Goal: Complete application form: Complete application form

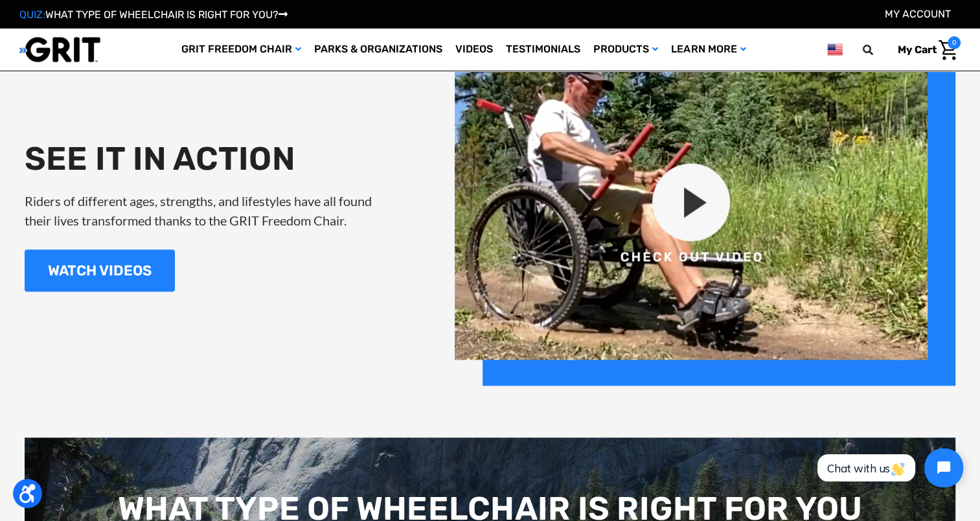
scroll to position [1489, 0]
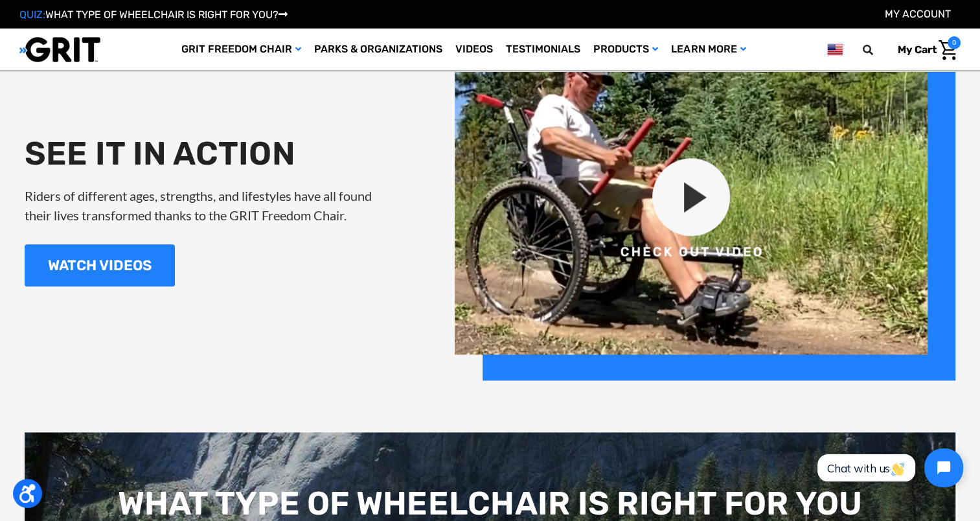
click at [486, 196] on img at bounding box center [705, 210] width 501 height 341
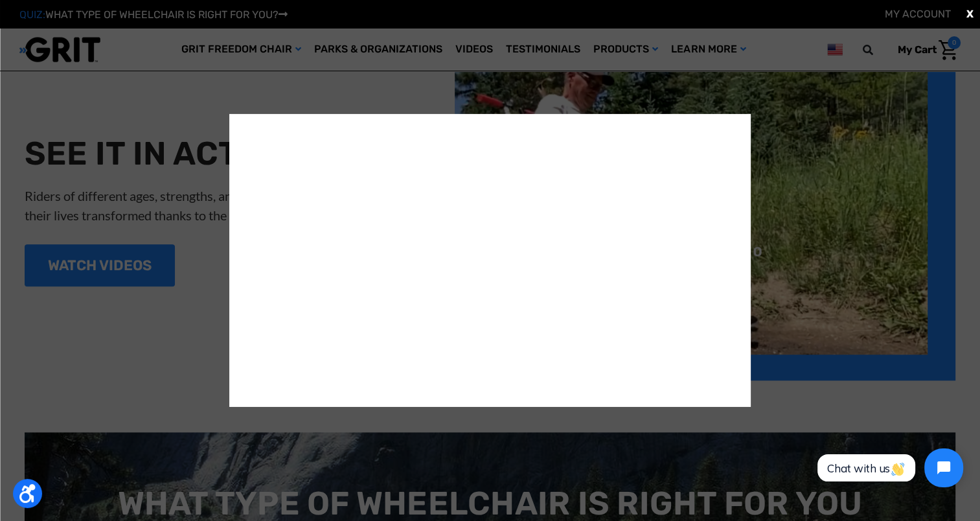
click at [486, 405] on div "X" at bounding box center [490, 260] width 980 height 521
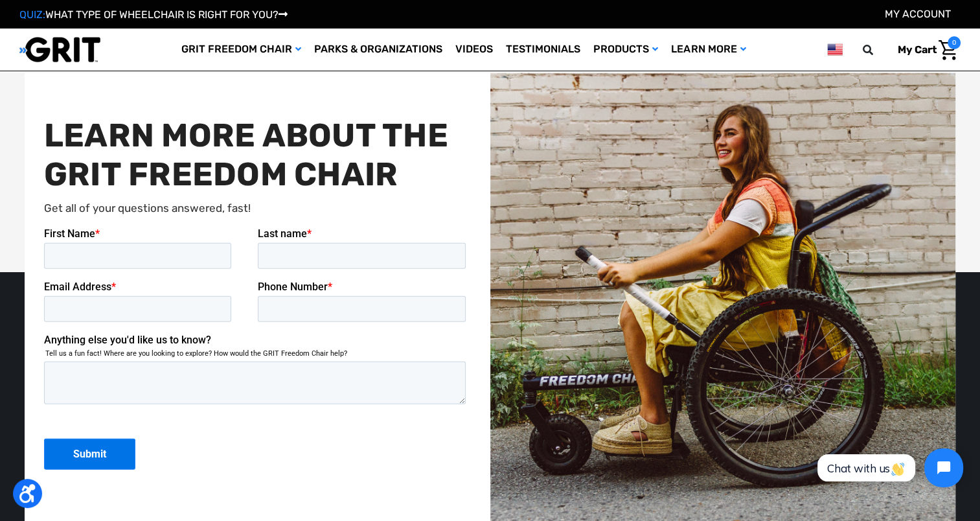
scroll to position [3108, 0]
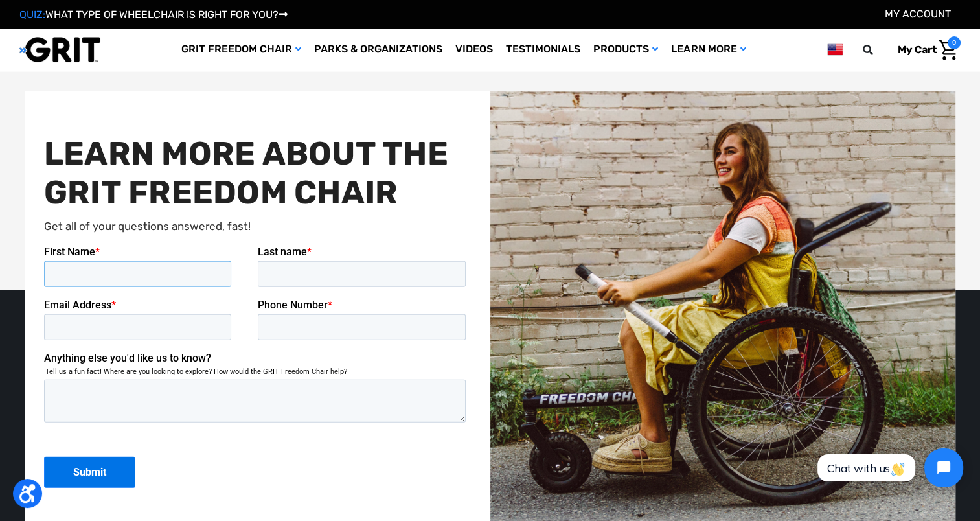
click at [141, 262] on input "First Name *" at bounding box center [136, 273] width 187 height 26
type input "[PERSON_NAME]"
click at [277, 263] on input "Last name *" at bounding box center [361, 273] width 209 height 26
type input "[PERSON_NAME]"
click at [126, 326] on input "Email Address *" at bounding box center [136, 326] width 187 height 26
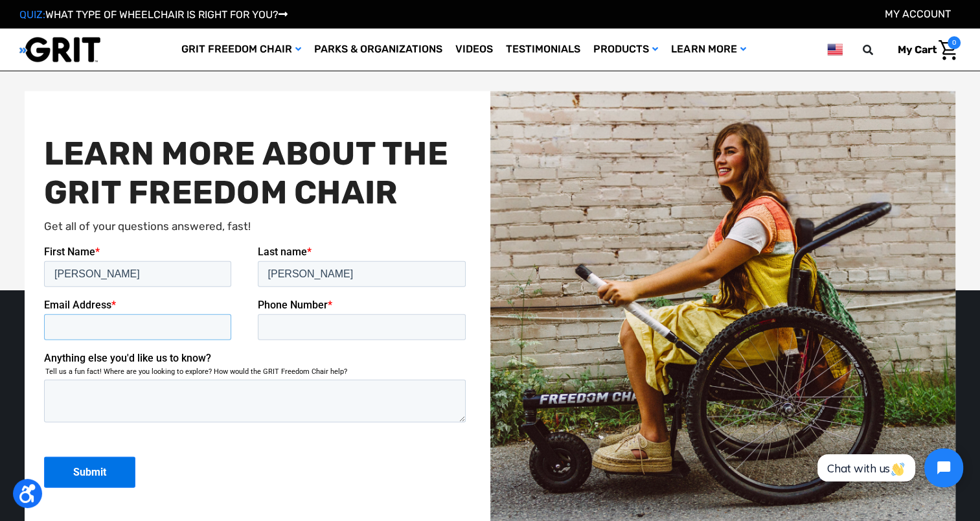
type input "[EMAIL_ADDRESS][DOMAIN_NAME]"
click at [344, 326] on input "Phone Number *" at bounding box center [361, 326] width 209 height 26
type input "13302724163"
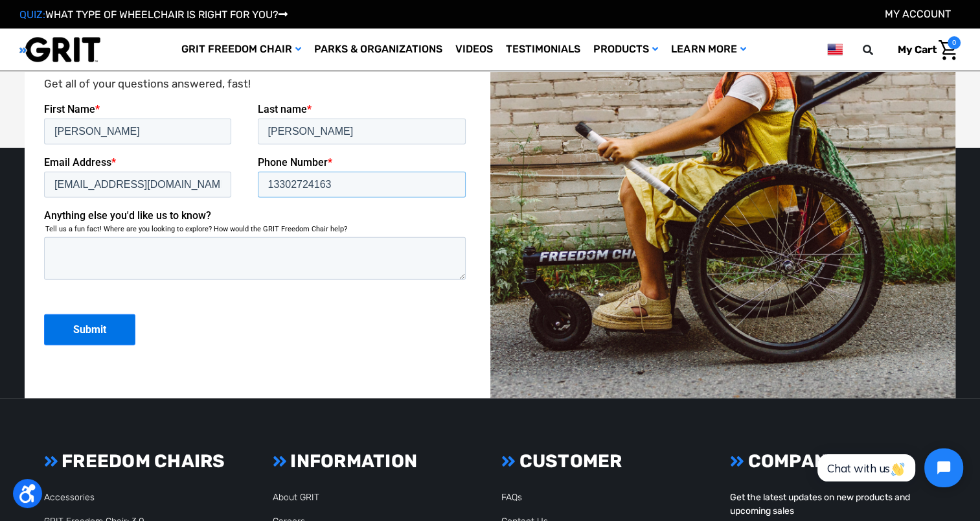
scroll to position [3303, 0]
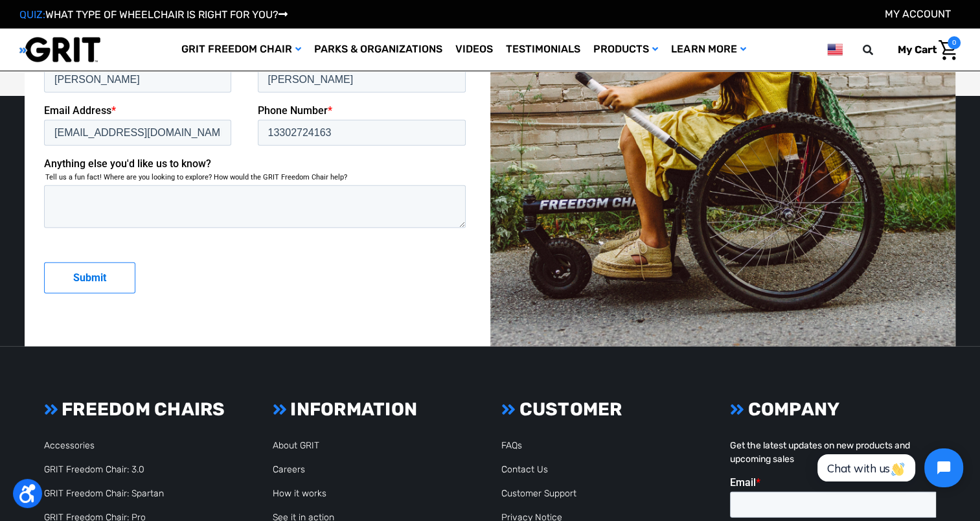
click at [113, 273] on input "Submit" at bounding box center [88, 277] width 91 height 31
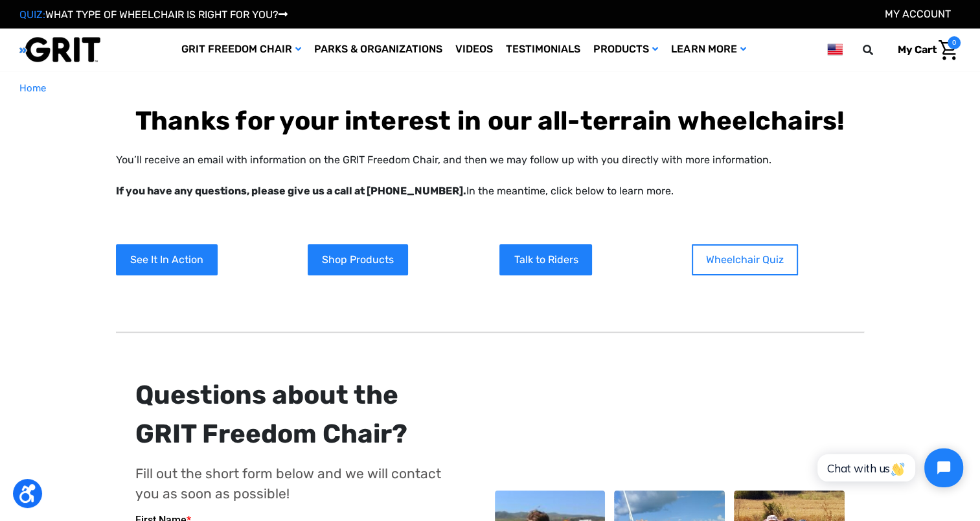
click at [732, 258] on link "Wheelchair Quiz" at bounding box center [745, 259] width 106 height 31
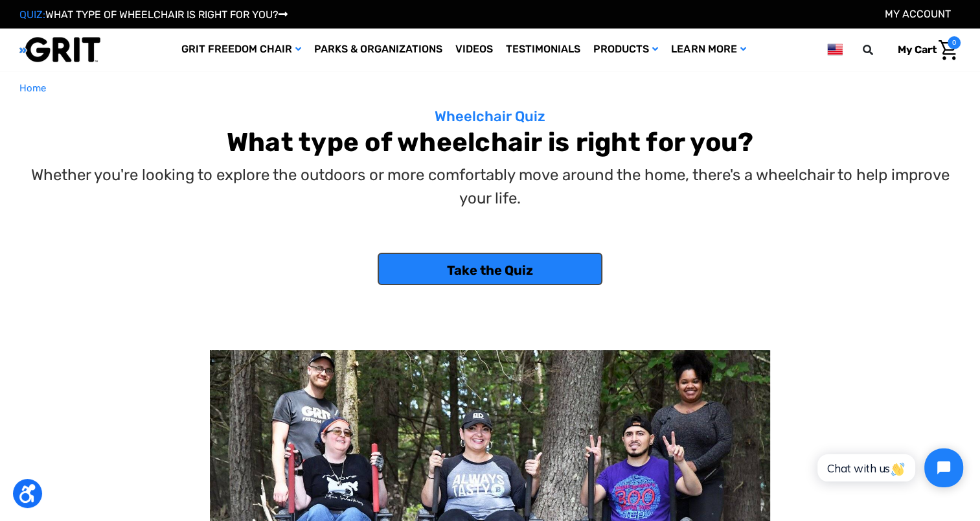
click at [494, 277] on link "Take the Quiz" at bounding box center [490, 269] width 224 height 32
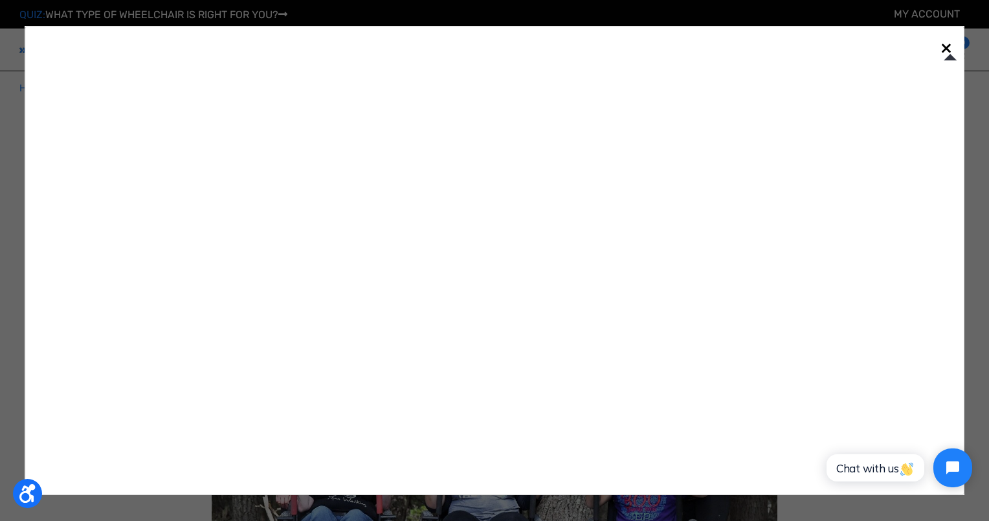
click at [949, 47] on link "×" at bounding box center [946, 47] width 21 height 21
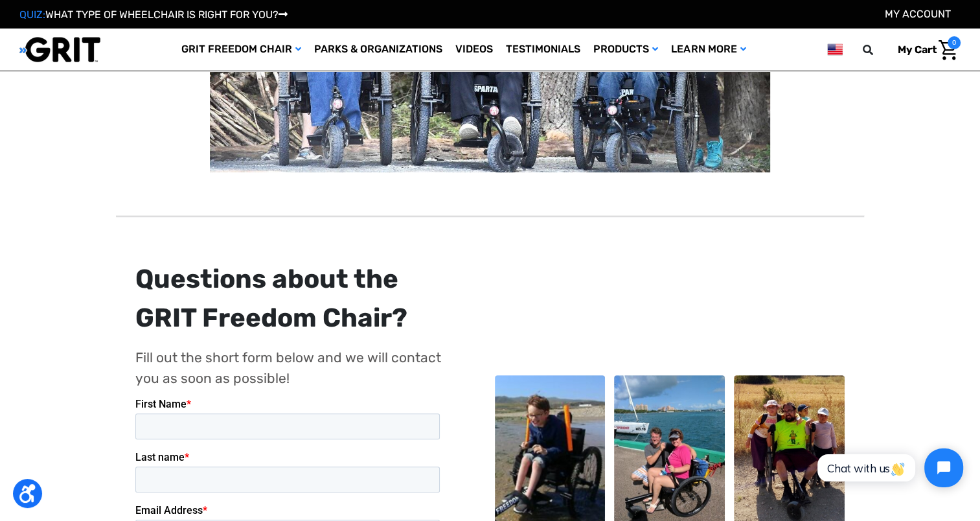
scroll to position [453, 0]
